Goal: Task Accomplishment & Management: Use online tool/utility

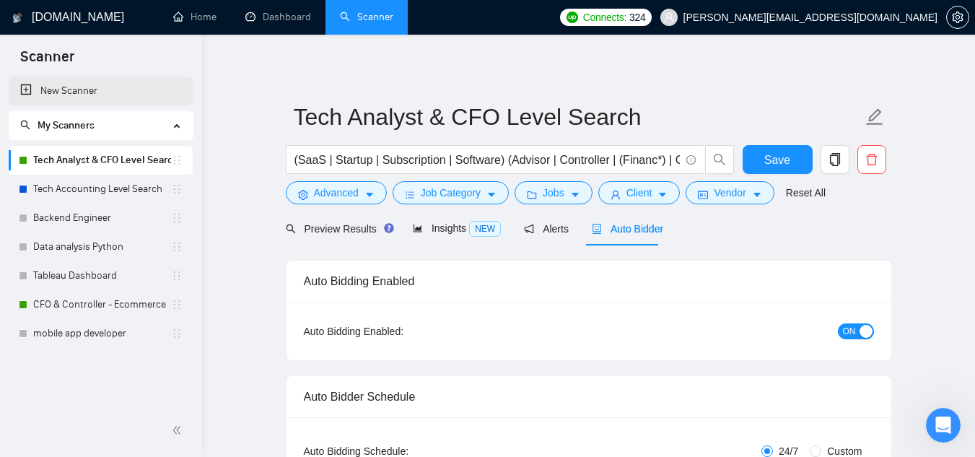
click at [105, 95] on link "New Scanner" at bounding box center [100, 91] width 161 height 29
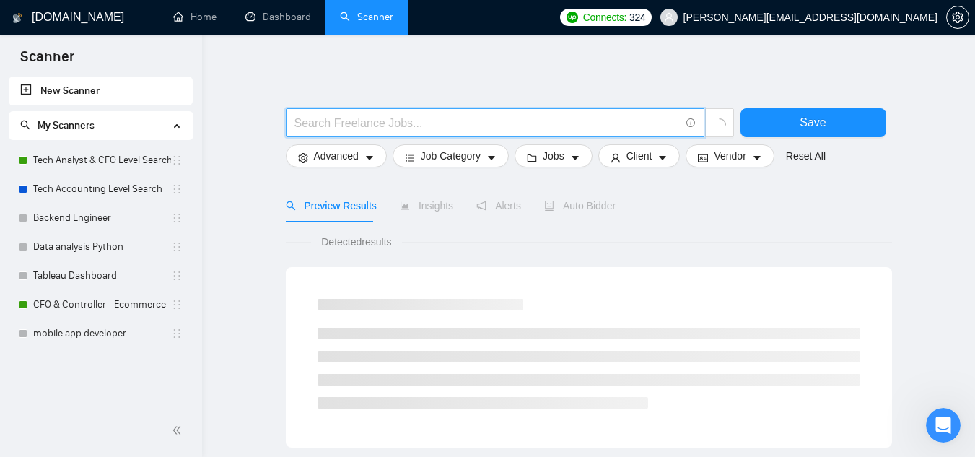
click at [422, 121] on input "text" at bounding box center [486, 123] width 385 height 18
paste input "Content Editor"
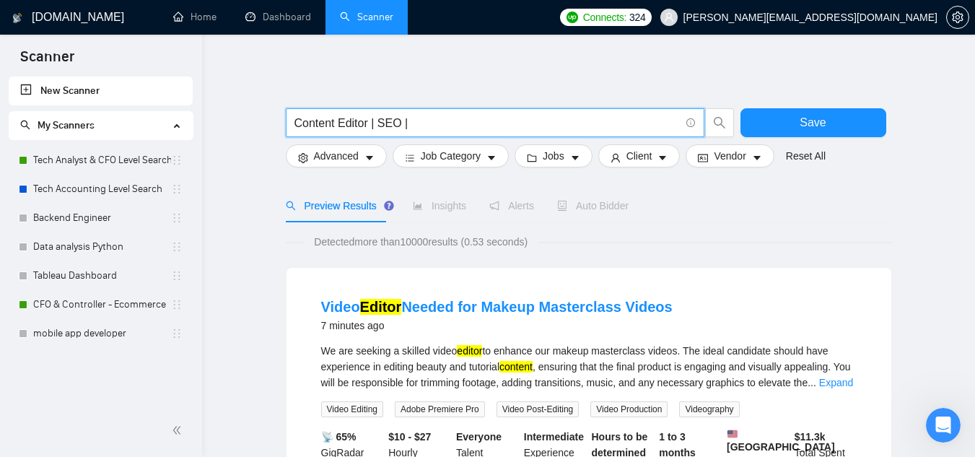
paste input "UX Writer"
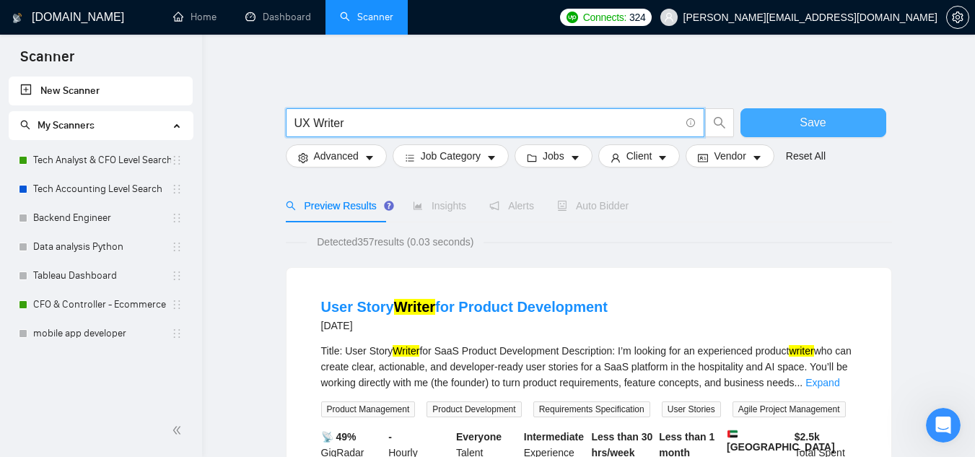
type input "UX Writer"
click at [821, 128] on span "Save" at bounding box center [813, 122] width 26 height 18
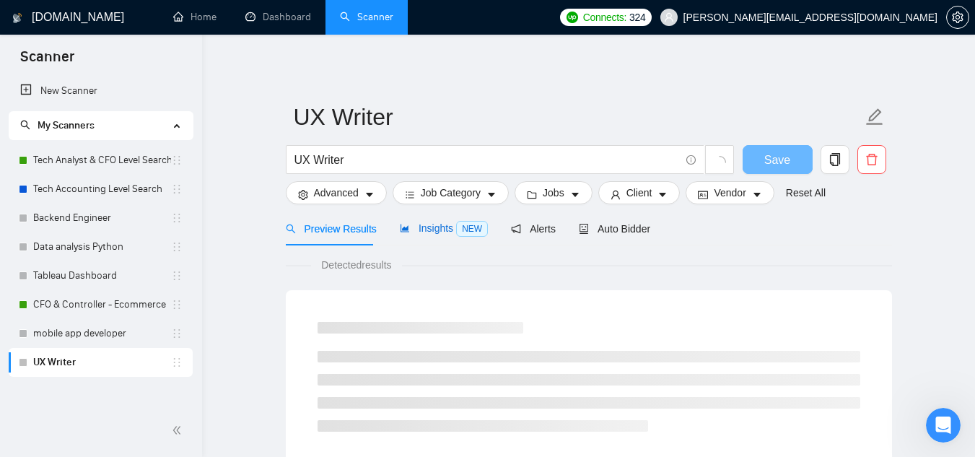
click at [437, 232] on span "Insights NEW" at bounding box center [444, 228] width 88 height 12
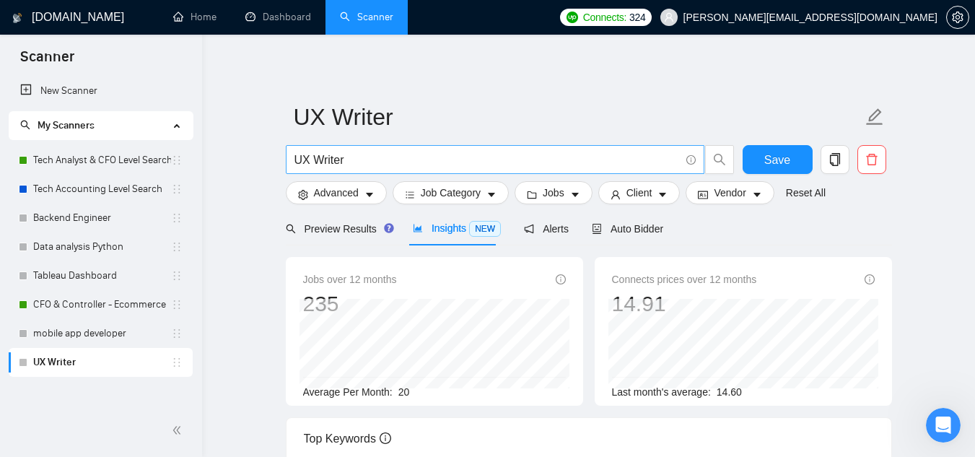
click at [362, 159] on input "UX Writer" at bounding box center [486, 160] width 385 height 18
paste input "Content Editor SEO Copyeditor Microcopy Content Strategist Technical Writer Fig…"
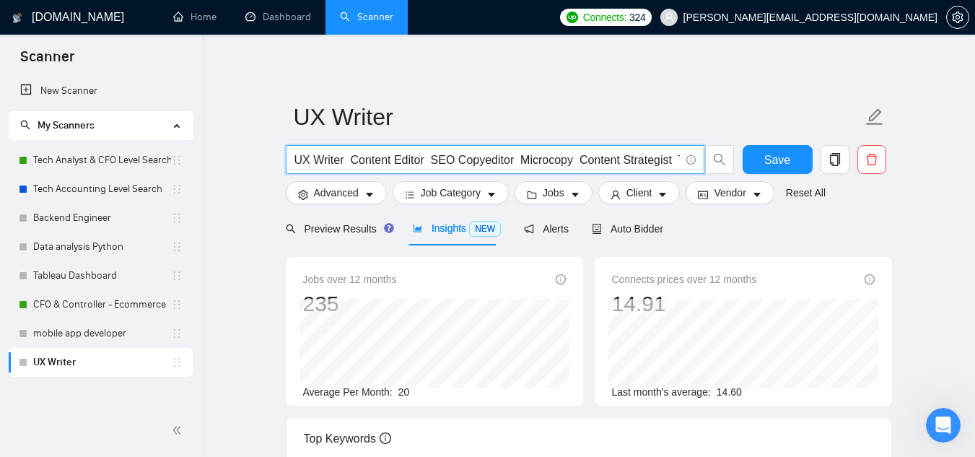
scroll to position [0, 554]
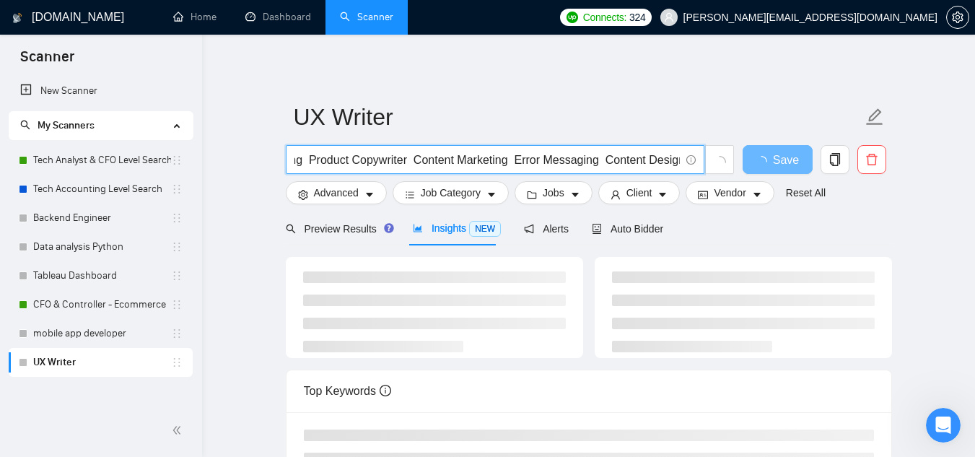
drag, startPoint x: 512, startPoint y: 159, endPoint x: 603, endPoint y: 157, distance: 91.0
click at [603, 157] on input "UX Writer Content Editor SEO Copyeditor Microcopy Content Strategist Technical …" at bounding box center [486, 160] width 385 height 18
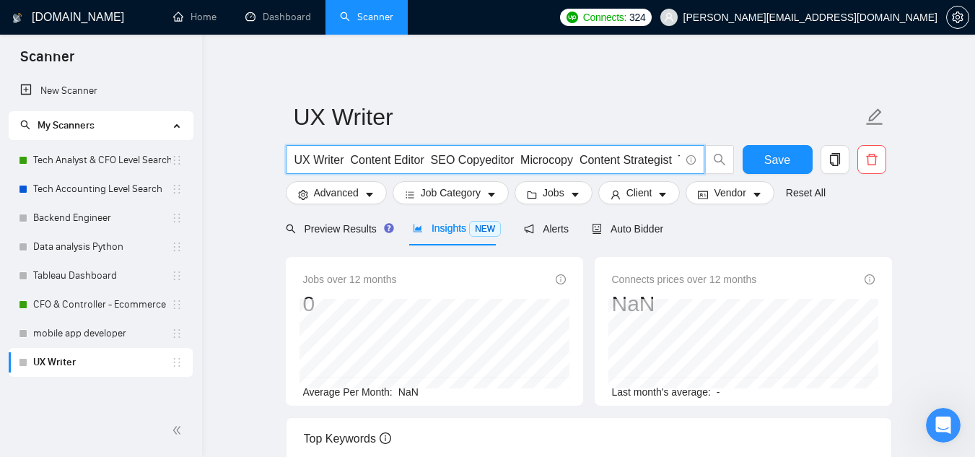
click at [429, 162] on input "UX Writer Content Editor SEO Copyeditor Microcopy Content Strategist Technical …" at bounding box center [486, 160] width 385 height 18
drag, startPoint x: 429, startPoint y: 162, endPoint x: 454, endPoint y: 162, distance: 24.5
click at [454, 162] on input "UX Writer Content Editor SEO Copyeditor Microcopy Content Strategist Technical …" at bounding box center [486, 160] width 385 height 18
click at [431, 158] on input "UX Writer Content Editor SEO Copyeditor Microcopy Content Strategist Technical …" at bounding box center [486, 160] width 385 height 18
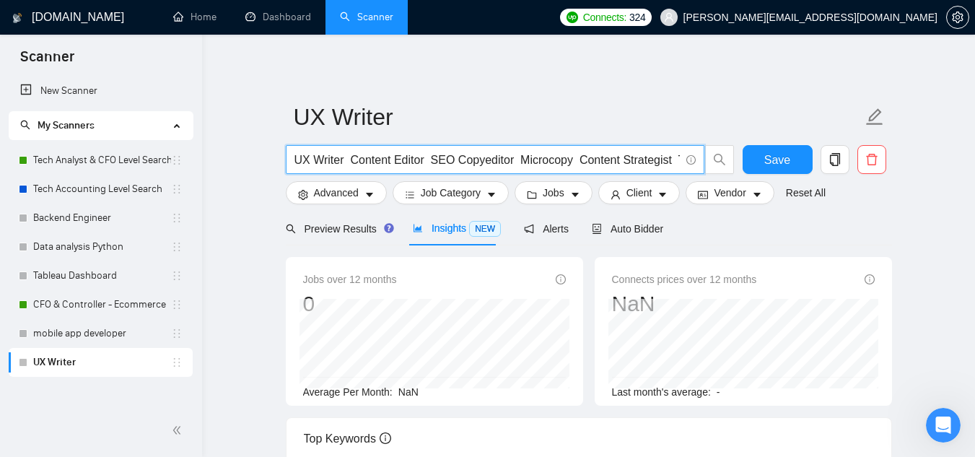
click at [431, 158] on input "UX Writer Content Editor SEO Copyeditor Microcopy Content Strategist Technical …" at bounding box center [486, 160] width 385 height 18
drag, startPoint x: 431, startPoint y: 159, endPoint x: 520, endPoint y: 162, distance: 88.8
click at [520, 162] on input "UX Writer Content Editor SEO Copyeditor Microcopy Content Strategist Technical …" at bounding box center [486, 160] width 385 height 18
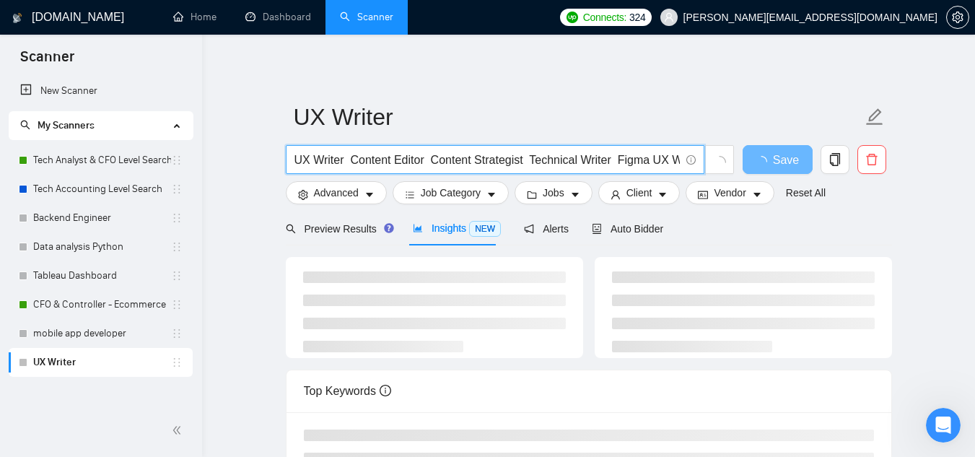
click at [530, 160] on input "UX Writer Content Editor Content Strategist Technical Writer Figma UX Writing P…" at bounding box center [486, 160] width 385 height 18
click at [431, 164] on input "UX Writer Content Editor Content Strategist | Technical Writer Figma UX Writing…" at bounding box center [486, 160] width 385 height 18
drag, startPoint x: 384, startPoint y: 157, endPoint x: 531, endPoint y: 164, distance: 147.4
click at [531, 164] on input "UX Writer | Content Editor | Content Strategist | Technical Writer Figma UX Wri…" at bounding box center [486, 160] width 385 height 18
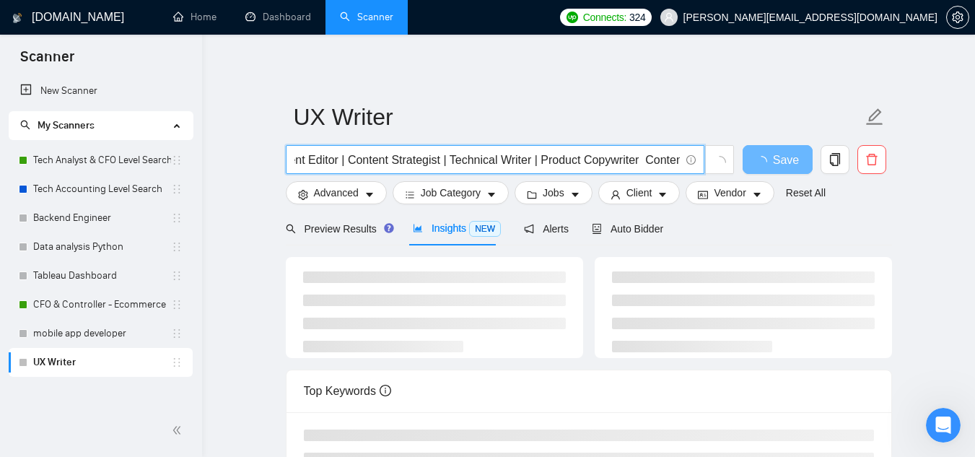
drag, startPoint x: 535, startPoint y: 160, endPoint x: 645, endPoint y: 168, distance: 110.0
click at [645, 168] on input "UX Writer | Content Editor | Content Strategist | Technical Writer | Product Co…" at bounding box center [486, 160] width 385 height 18
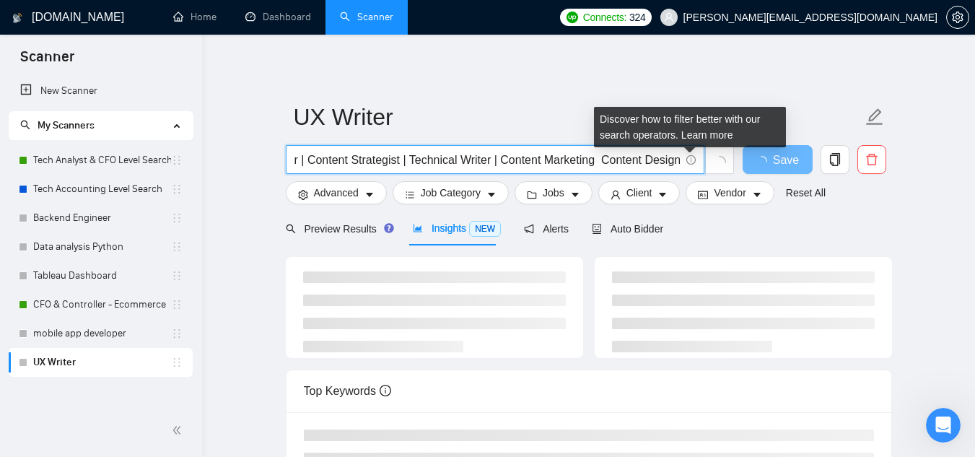
drag, startPoint x: 635, startPoint y: 158, endPoint x: 686, endPoint y: 163, distance: 51.5
click at [686, 163] on span "UX Writer | Content Editor | Content Strategist | Technical Writer | Content Ma…" at bounding box center [495, 159] width 419 height 29
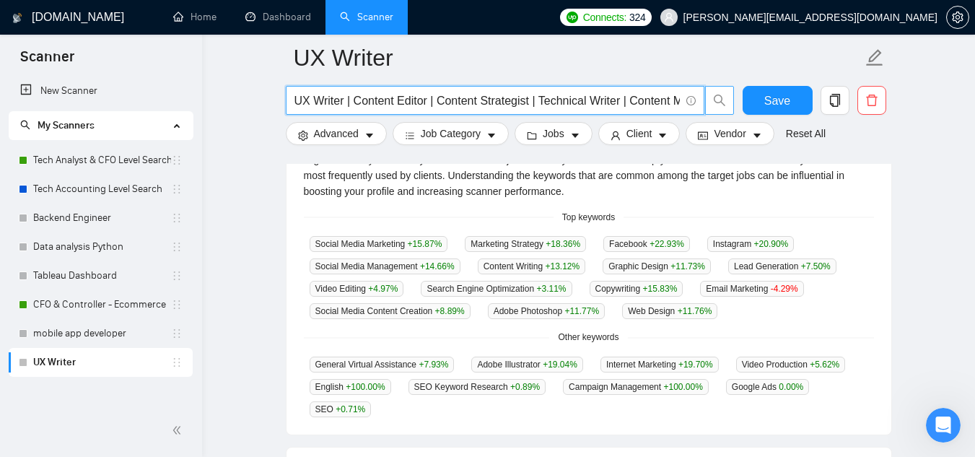
scroll to position [0, 43]
drag, startPoint x: 352, startPoint y: 101, endPoint x: 724, endPoint y: 103, distance: 371.7
click at [724, 103] on span "UX Writer | Content Editor | Content Strategist | Technical Writer | Content Ma…" at bounding box center [510, 100] width 449 height 29
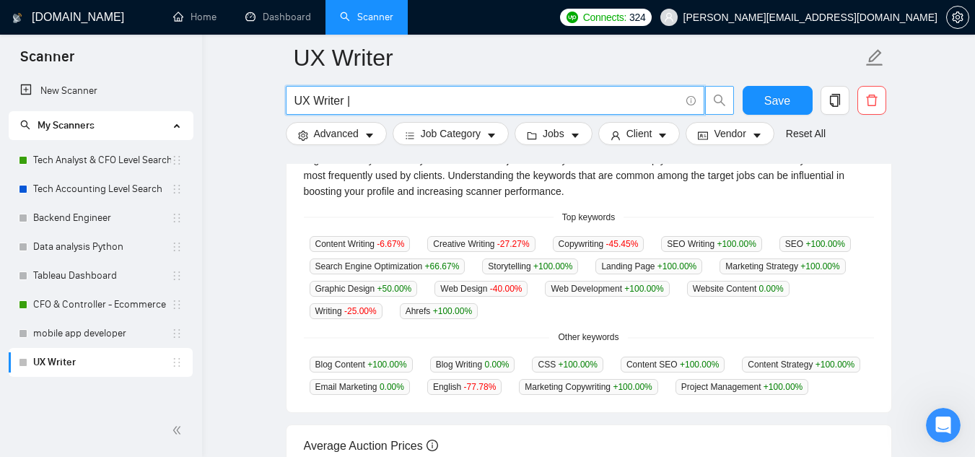
type input "UX Writer |"
